Goal: Task Accomplishment & Management: Complete application form

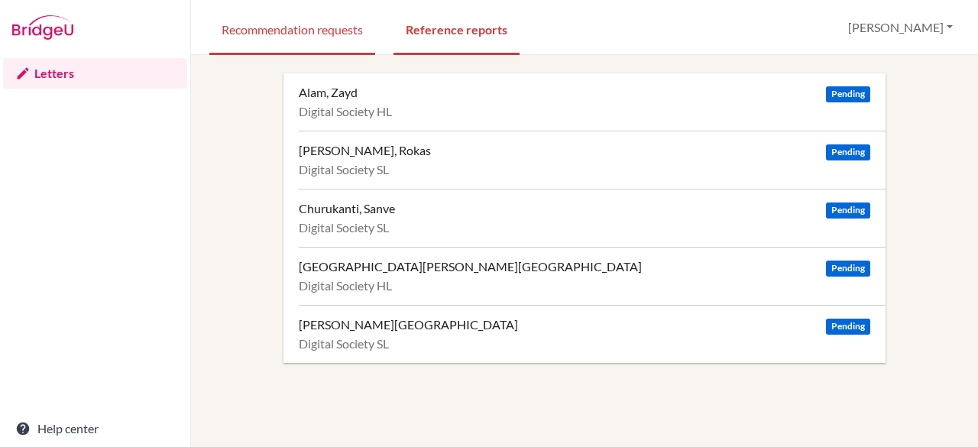
click at [277, 24] on link "Recommendation requests" at bounding box center [292, 28] width 166 height 53
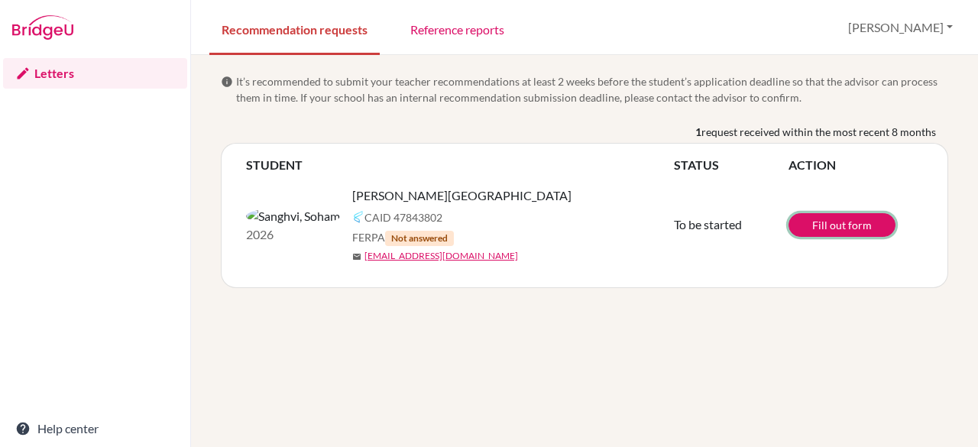
click at [851, 219] on link "Fill out form" at bounding box center [841, 225] width 107 height 24
click at [440, 37] on link "Reference reports" at bounding box center [457, 28] width 118 height 53
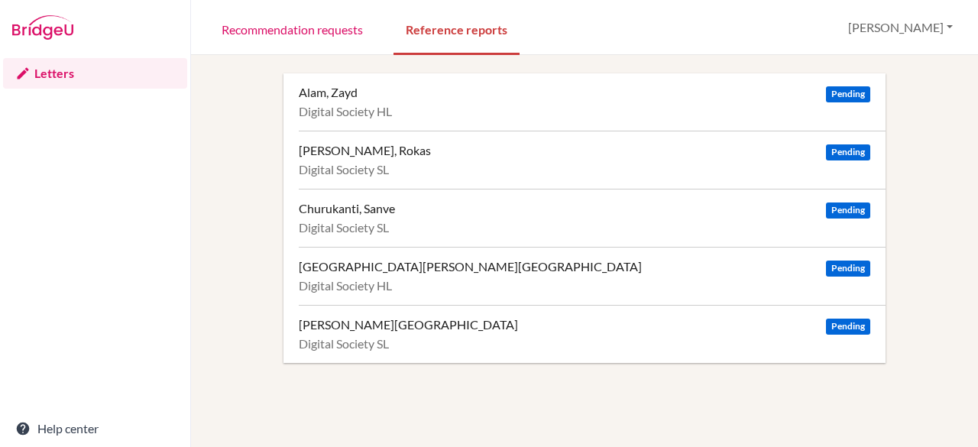
click at [359, 328] on div "[PERSON_NAME][GEOGRAPHIC_DATA]" at bounding box center [408, 324] width 219 height 15
click at [309, 28] on link "Recommendation requests" at bounding box center [292, 28] width 166 height 53
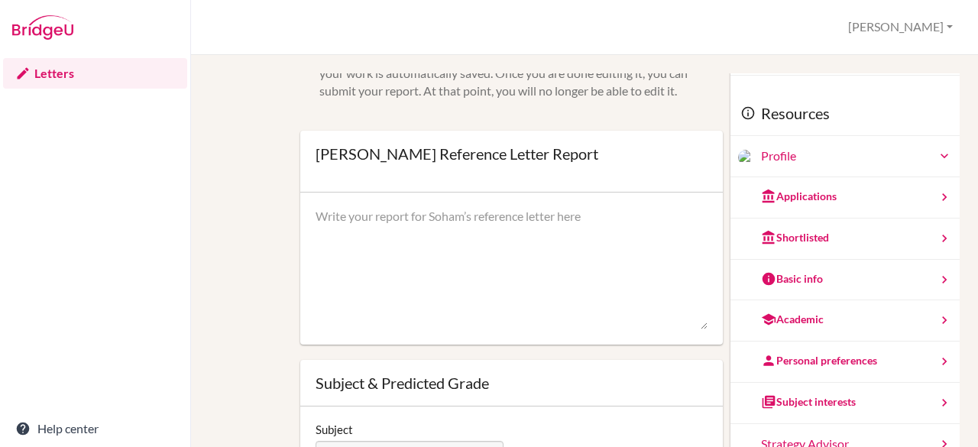
scroll to position [83, 0]
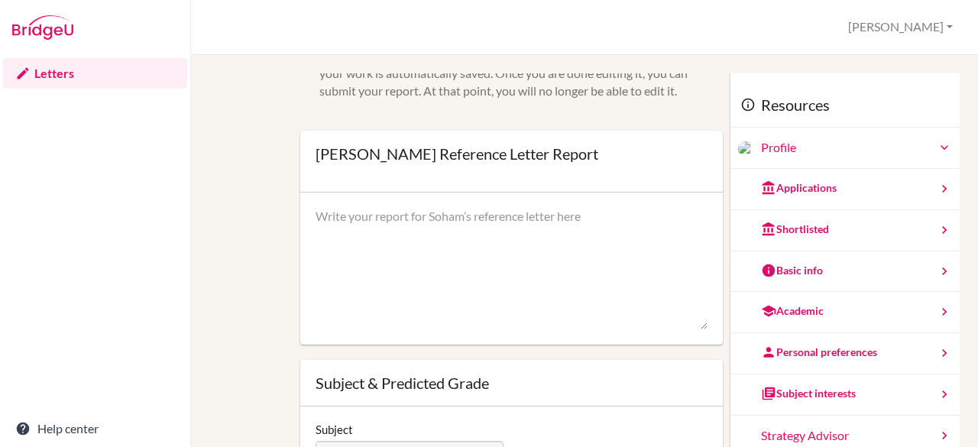
click at [821, 223] on div "Shortlisted" at bounding box center [844, 230] width 229 height 41
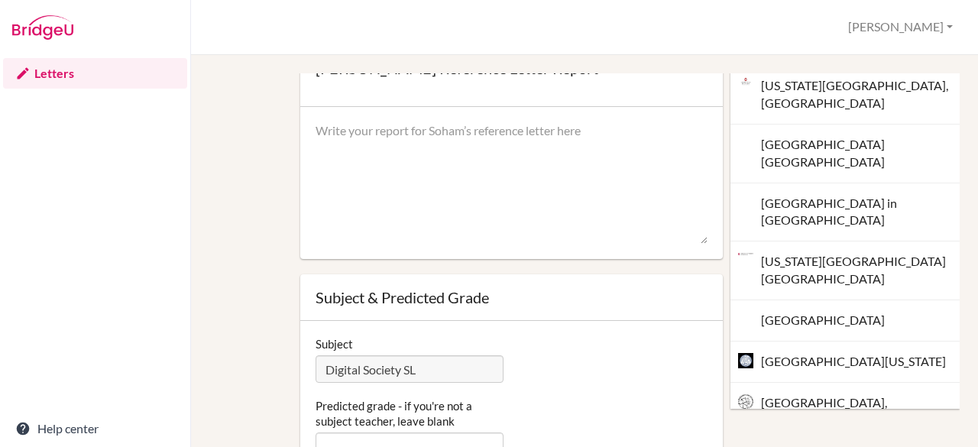
scroll to position [0, 0]
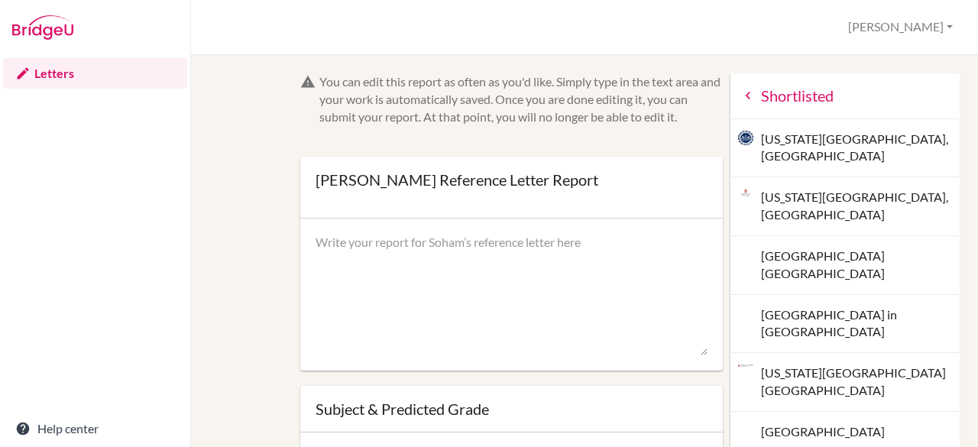
click at [740, 95] on icon at bounding box center [747, 95] width 15 height 15
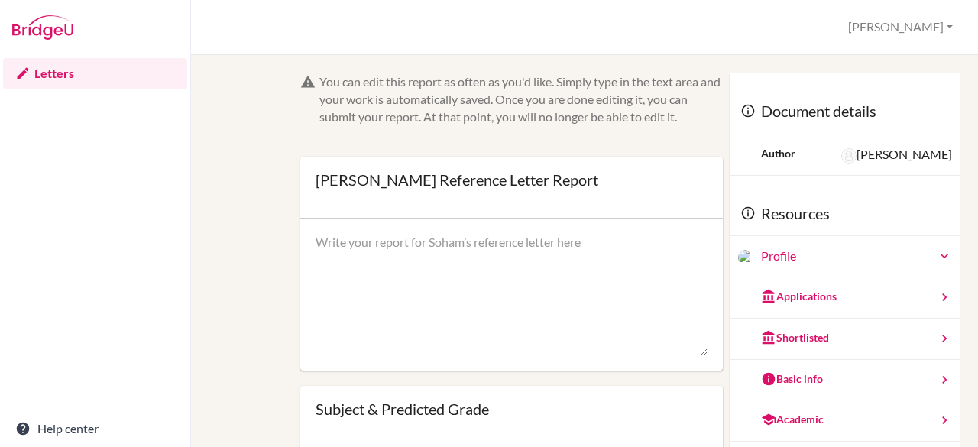
click at [801, 298] on div "Applications" at bounding box center [799, 296] width 76 height 15
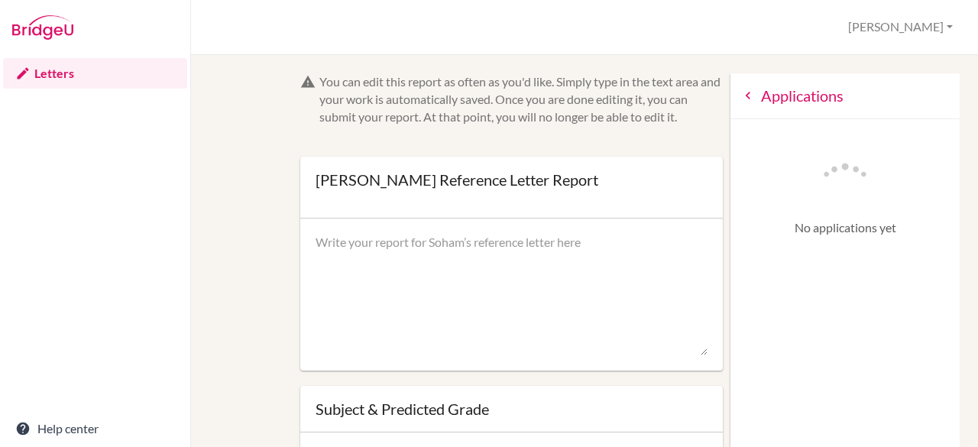
click at [740, 103] on icon at bounding box center [747, 95] width 15 height 15
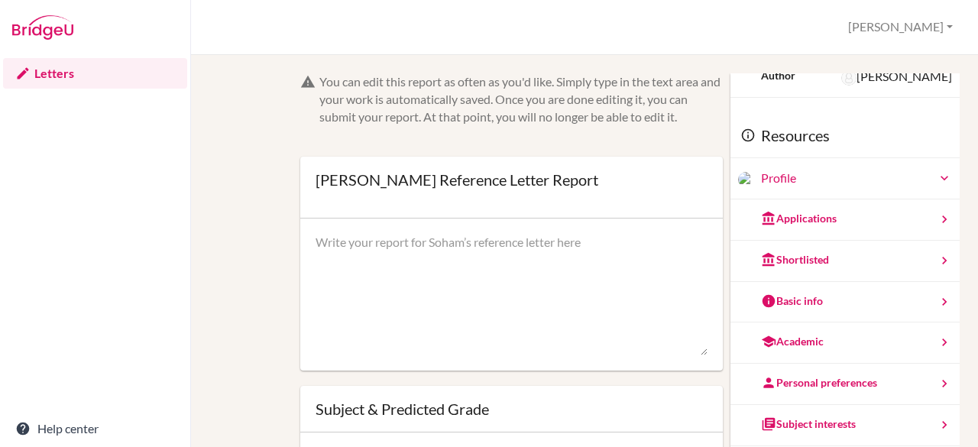
scroll to position [83, 0]
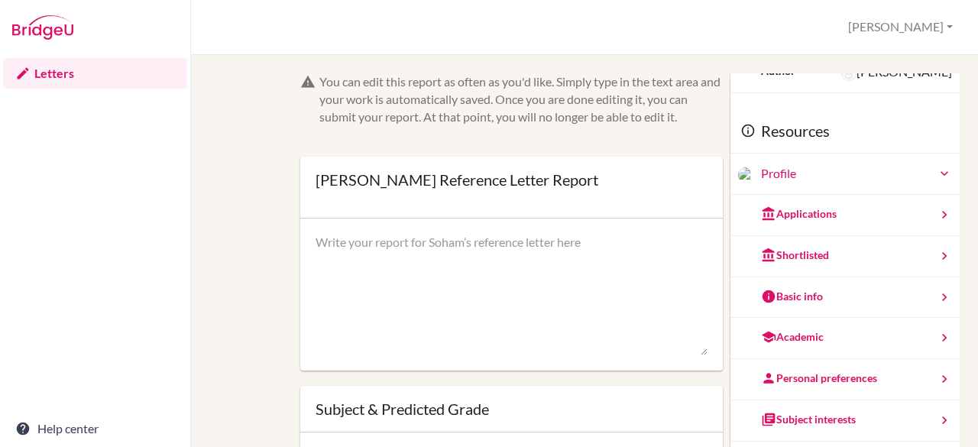
click at [795, 293] on div "Basic info" at bounding box center [792, 296] width 62 height 15
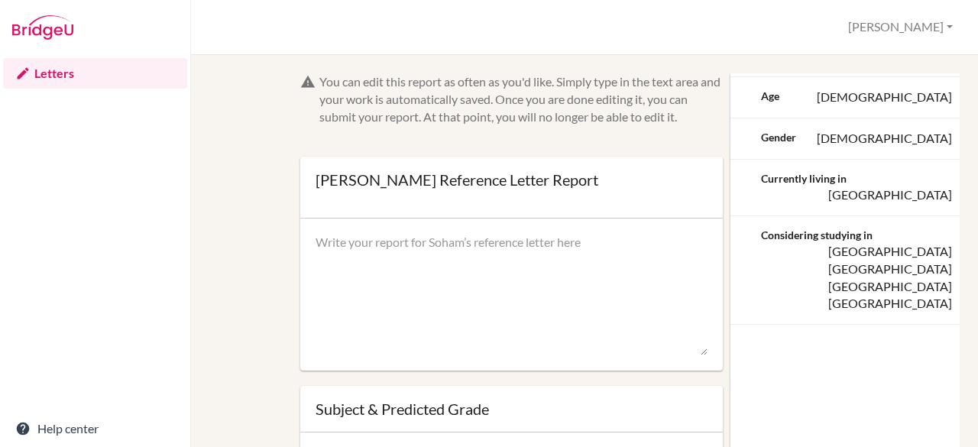
scroll to position [0, 0]
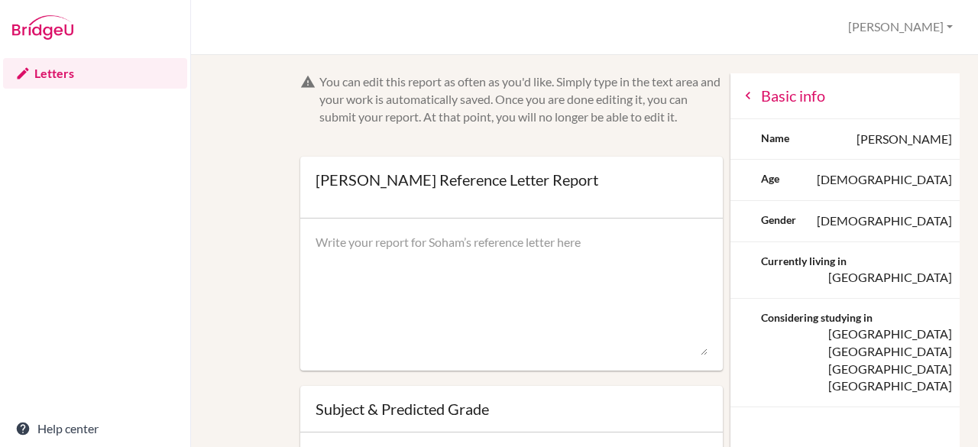
click at [740, 95] on icon at bounding box center [747, 95] width 15 height 15
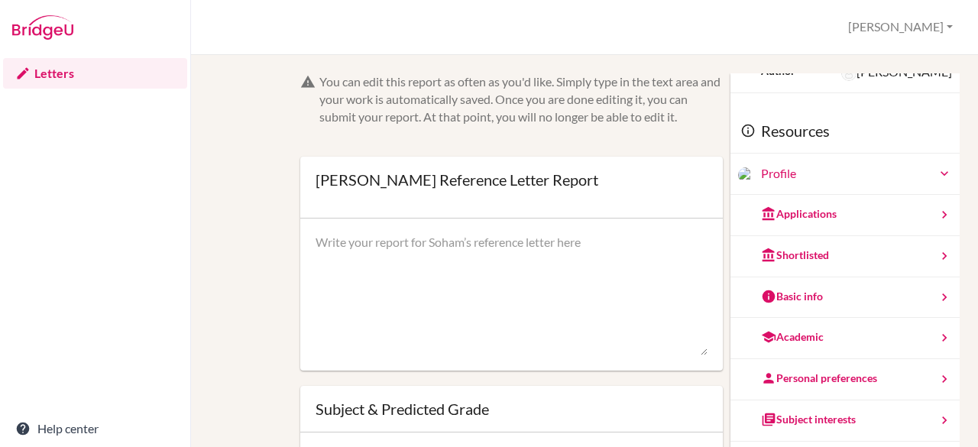
scroll to position [83, 0]
click at [801, 325] on div "Academic" at bounding box center [844, 338] width 229 height 41
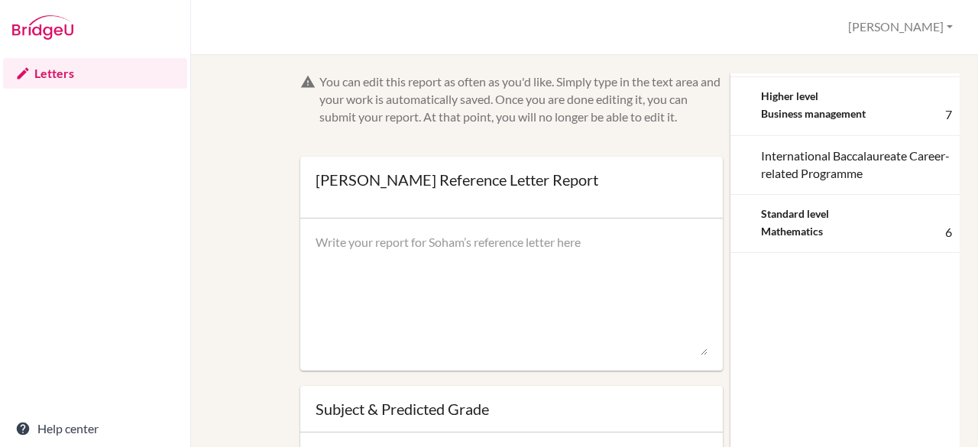
scroll to position [0, 0]
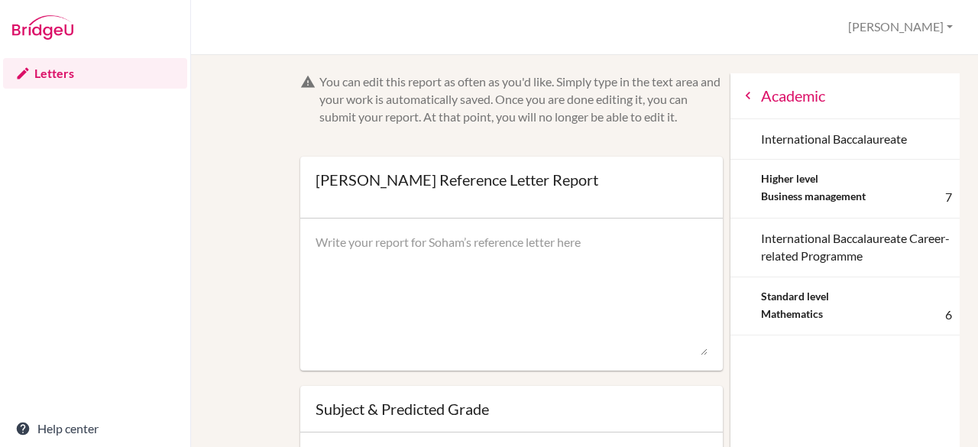
click at [740, 95] on icon at bounding box center [747, 95] width 15 height 15
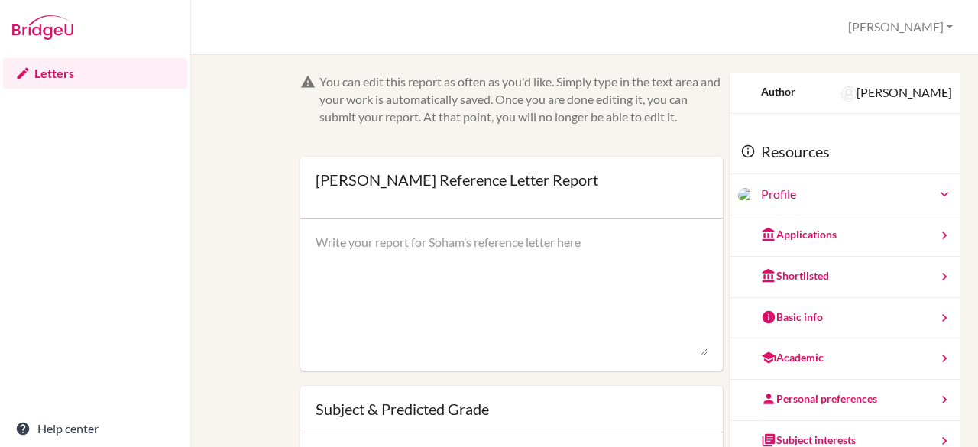
scroll to position [83, 0]
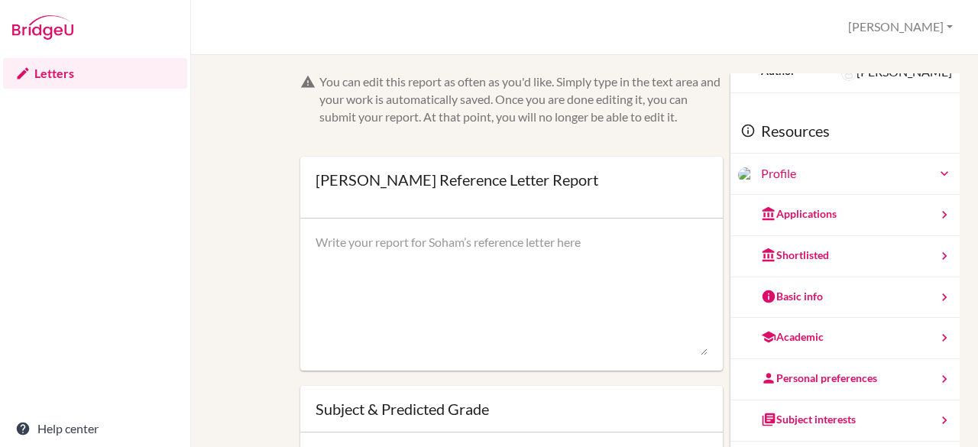
click at [801, 380] on div "Personal preferences" at bounding box center [819, 378] width 116 height 15
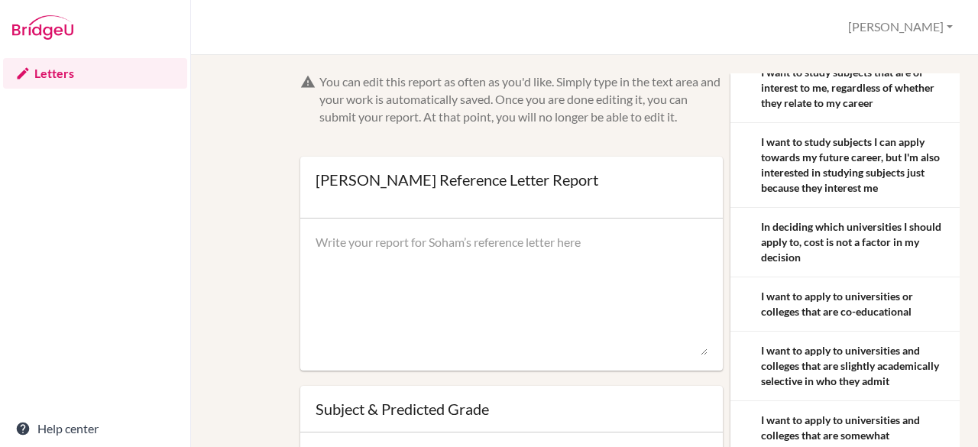
scroll to position [0, 0]
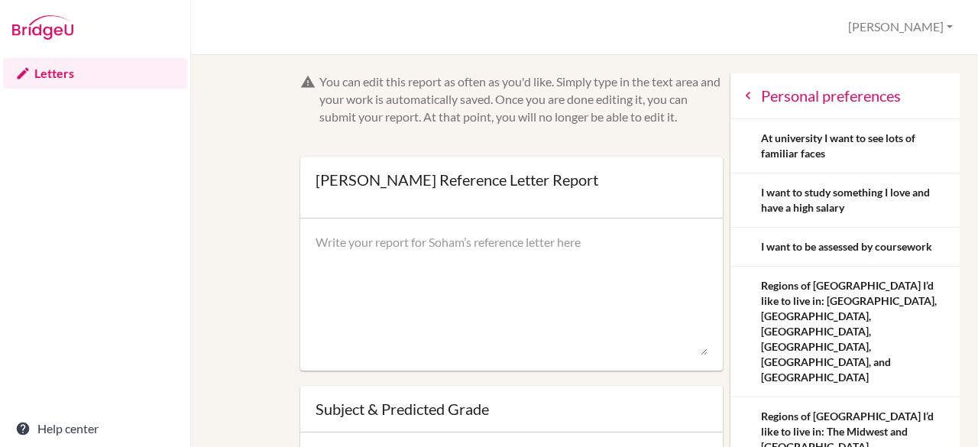
click at [775, 94] on div "Personal preferences" at bounding box center [844, 96] width 229 height 46
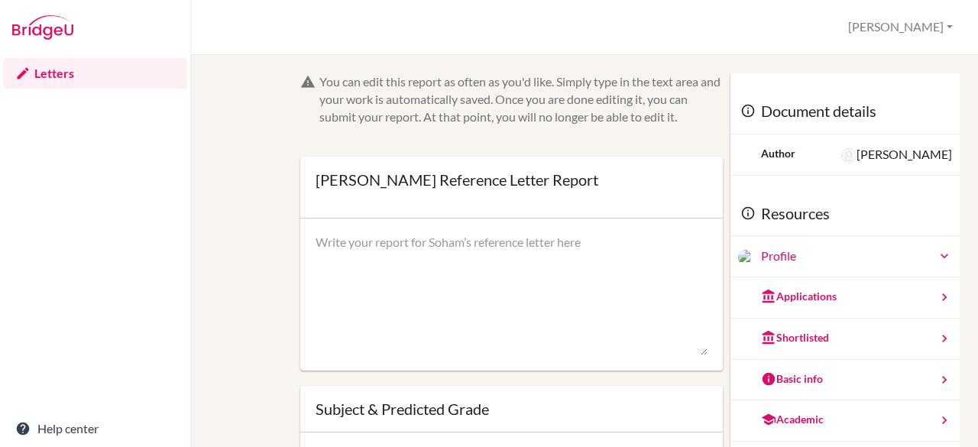
click at [519, 267] on textarea at bounding box center [512, 295] width 393 height 122
click at [226, 221] on div "You can edit this report as often as you'd like. Simply type in the text area a…" at bounding box center [584, 368] width 735 height 591
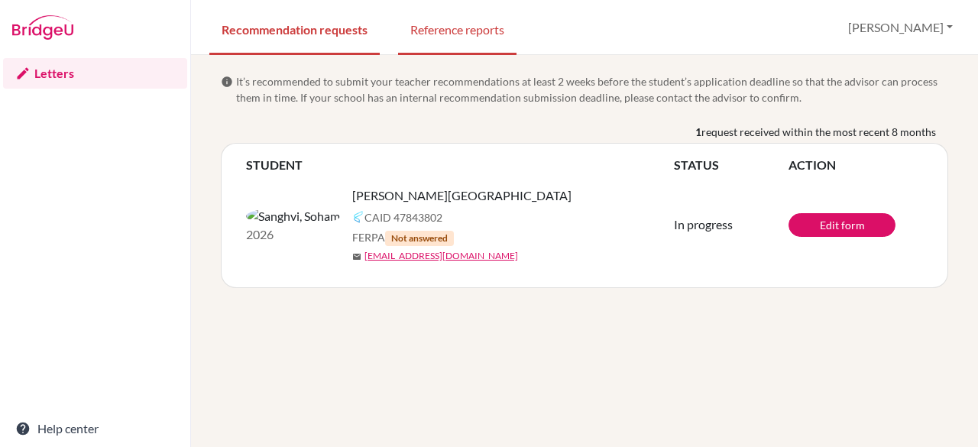
click at [426, 20] on link "Reference reports" at bounding box center [457, 28] width 118 height 53
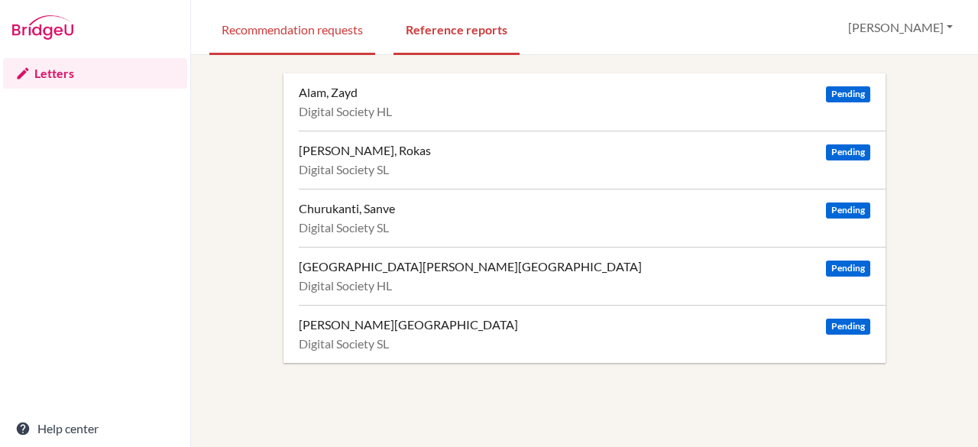
click at [319, 24] on link "Recommendation requests" at bounding box center [292, 28] width 166 height 53
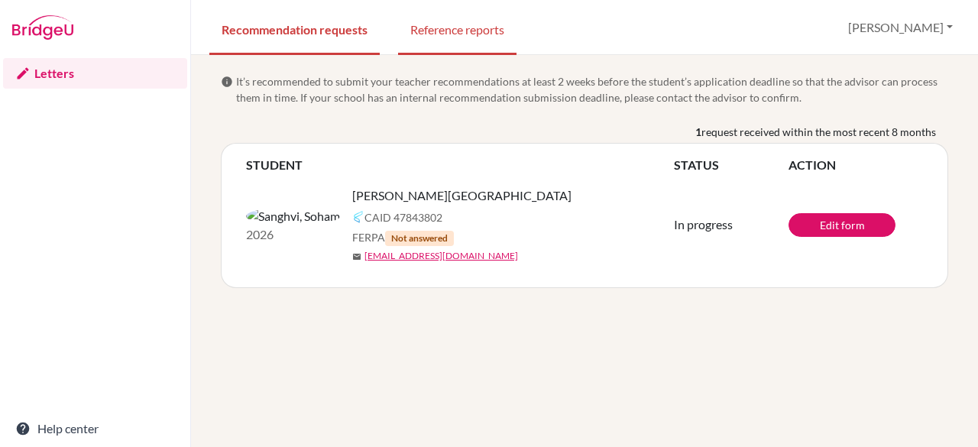
click at [399, 24] on link "Reference reports" at bounding box center [457, 28] width 118 height 53
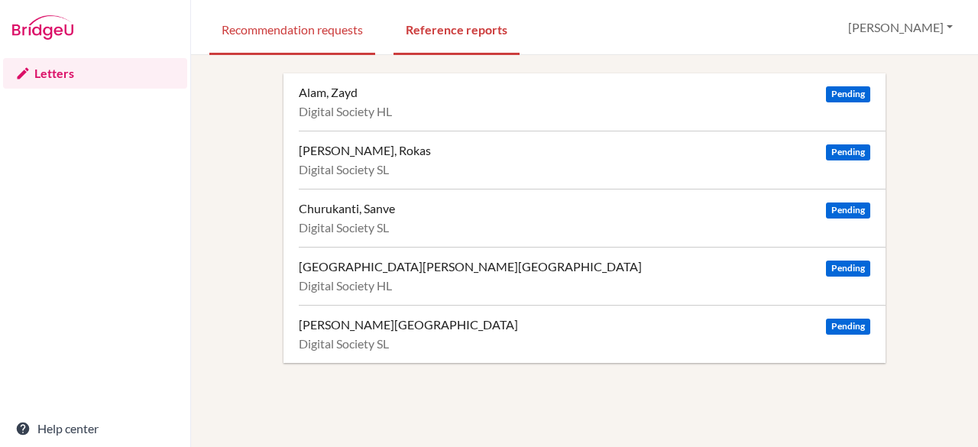
click at [255, 30] on link "Recommendation requests" at bounding box center [292, 28] width 166 height 53
